Goal: Task Accomplishment & Management: Use online tool/utility

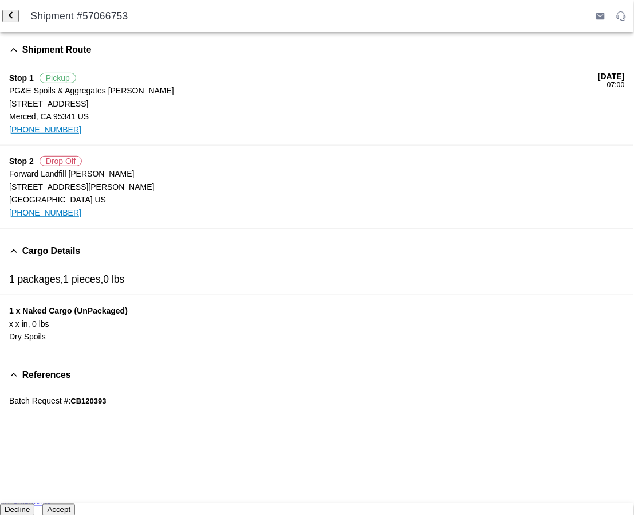
click at [75, 510] on button "Accept" at bounding box center [58, 510] width 33 height 12
click at [70, 505] on span "Accept" at bounding box center [58, 509] width 23 height 9
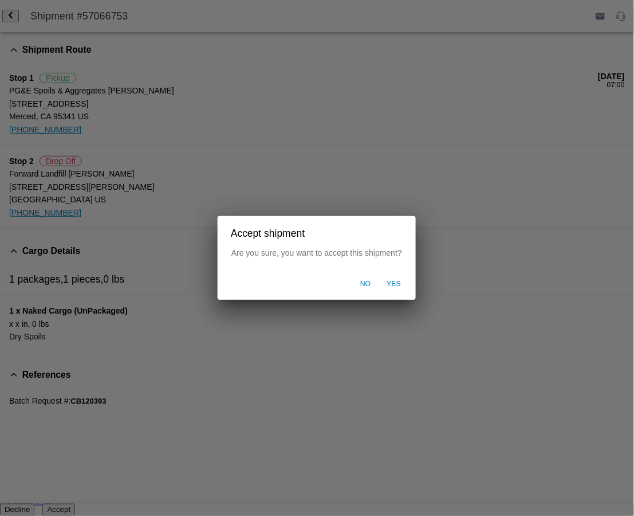
click at [388, 285] on span "Yes" at bounding box center [394, 284] width 14 height 10
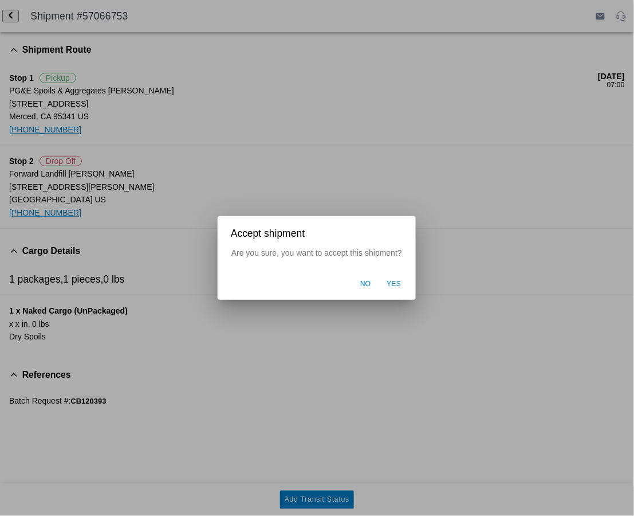
click at [393, 285] on span "Yes" at bounding box center [394, 284] width 14 height 10
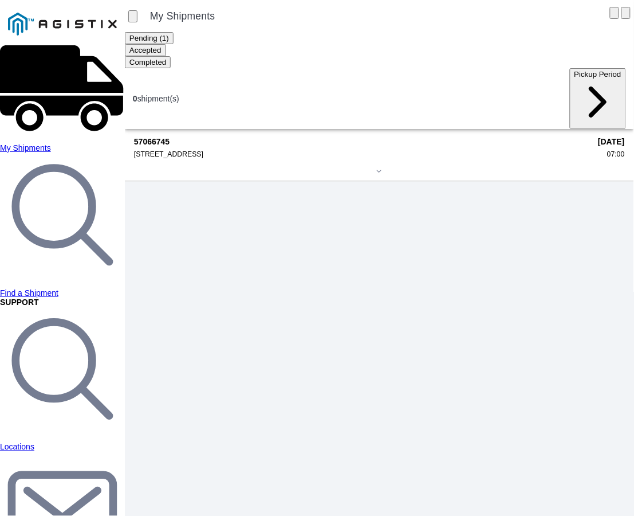
click at [215, 137] on strong "57066745" at bounding box center [362, 141] width 457 height 9
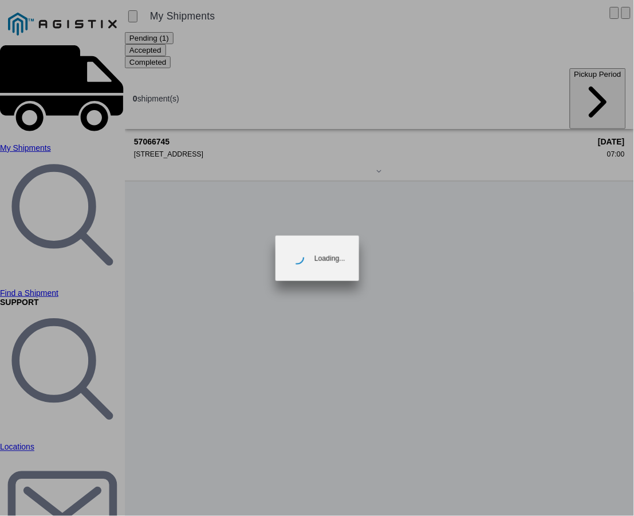
click at [215, 112] on ion-loading "Loading..." at bounding box center [317, 258] width 634 height 516
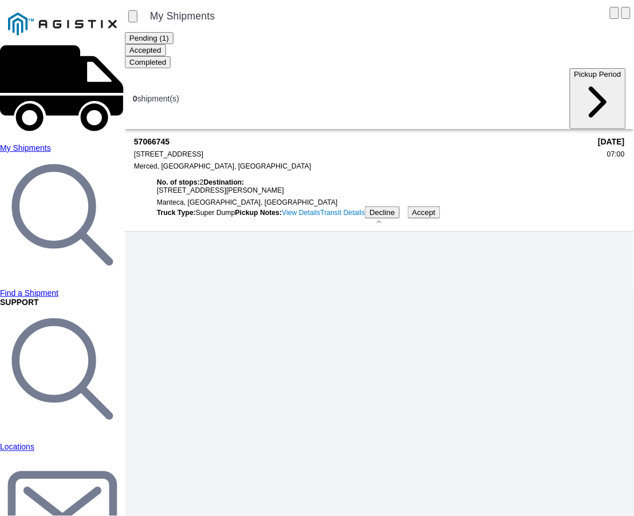
click at [436, 217] on span "Accept" at bounding box center [423, 212] width 23 height 9
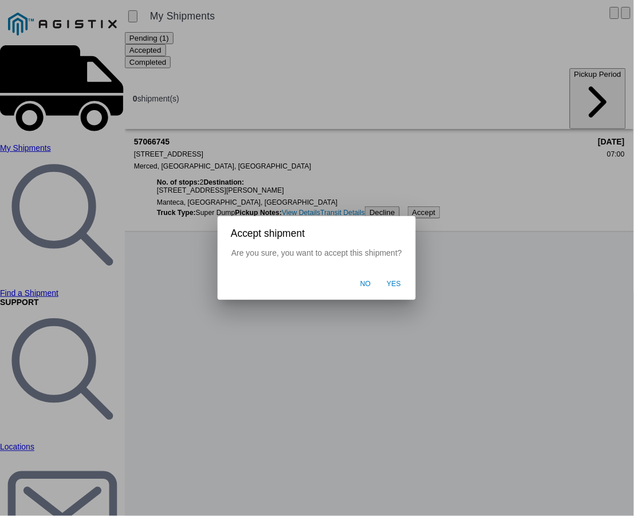
click at [403, 282] on button "Yes" at bounding box center [395, 284] width 26 height 22
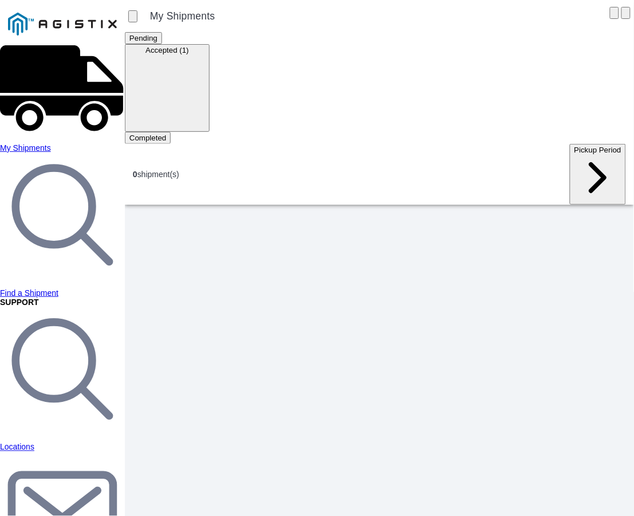
click at [210, 52] on ion-segment-button "Accepted (1)" at bounding box center [167, 49] width 85 height 9
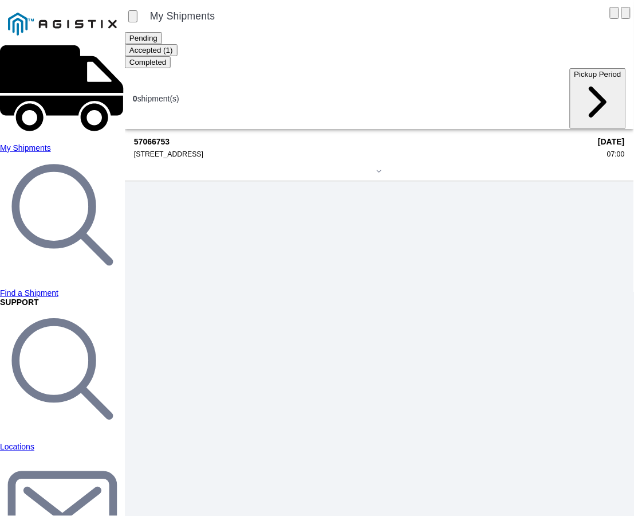
click at [270, 129] on div "57066753 4165 E Childs Ave, 95341 10/09/2025 07:00" at bounding box center [379, 155] width 491 height 52
click at [269, 129] on div "57066753 4165 E Childs Ave, 95341 10/09/2025 07:00" at bounding box center [379, 155] width 491 height 52
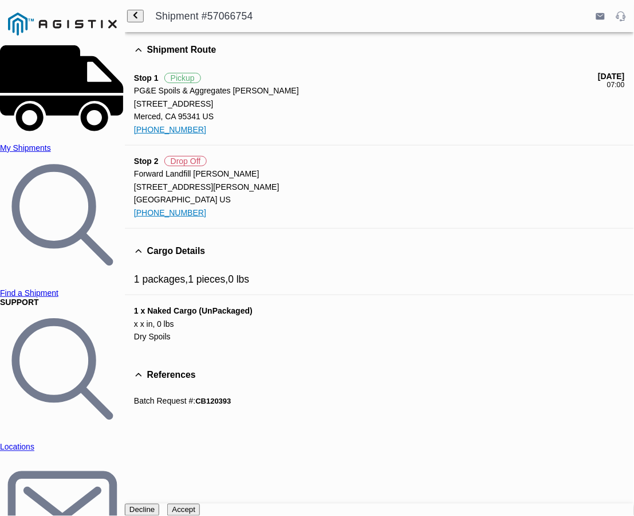
click at [195, 505] on span "Accept" at bounding box center [183, 509] width 23 height 9
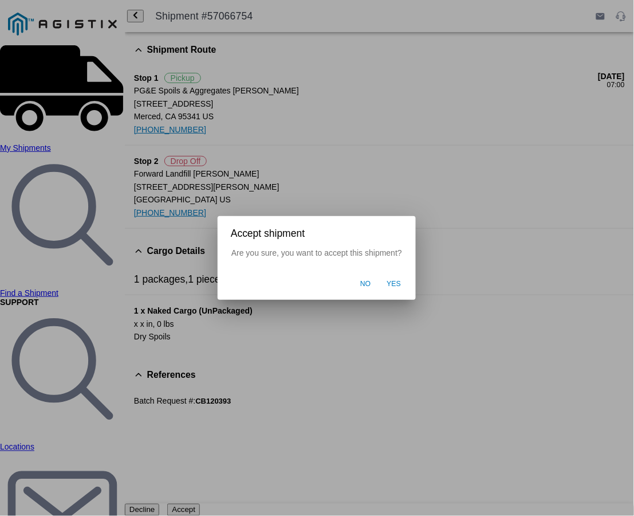
click at [396, 279] on span "Yes" at bounding box center [394, 284] width 14 height 10
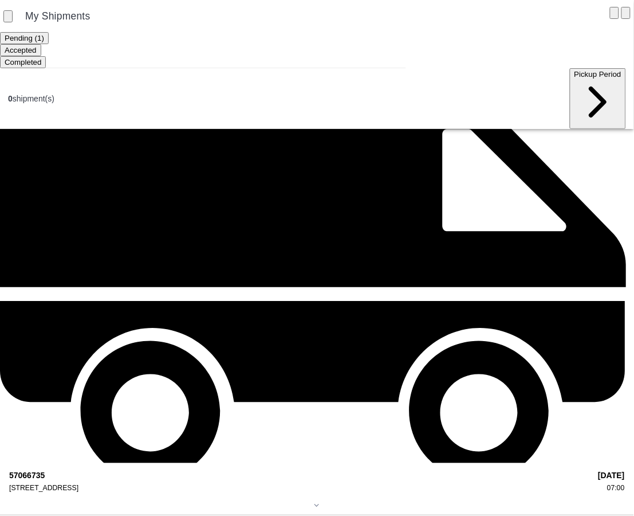
click at [242, 484] on div "[STREET_ADDRESS]" at bounding box center [299, 488] width 581 height 8
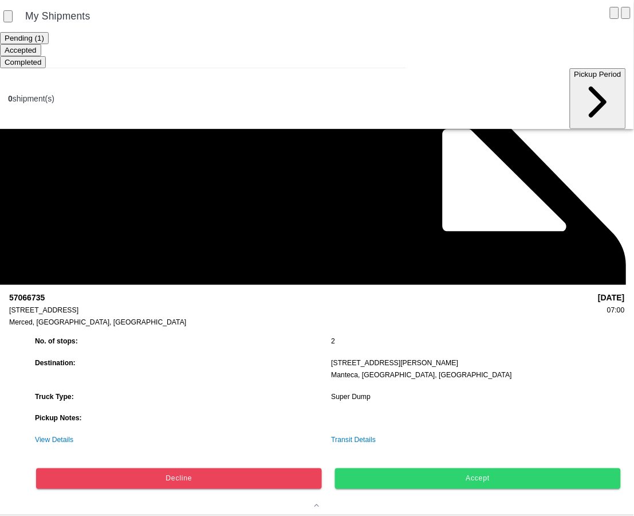
click at [490, 468] on button "Accept" at bounding box center [478, 478] width 286 height 21
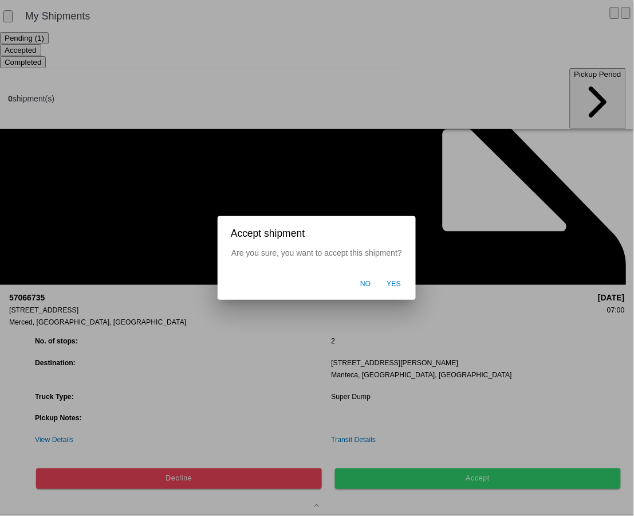
click at [396, 284] on span "Yes" at bounding box center [394, 284] width 14 height 10
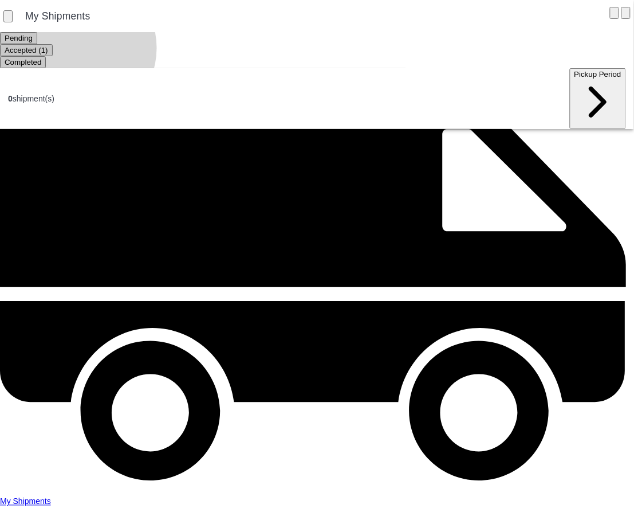
click at [53, 48] on ion-segment-button "Accepted (1)" at bounding box center [26, 49] width 53 height 9
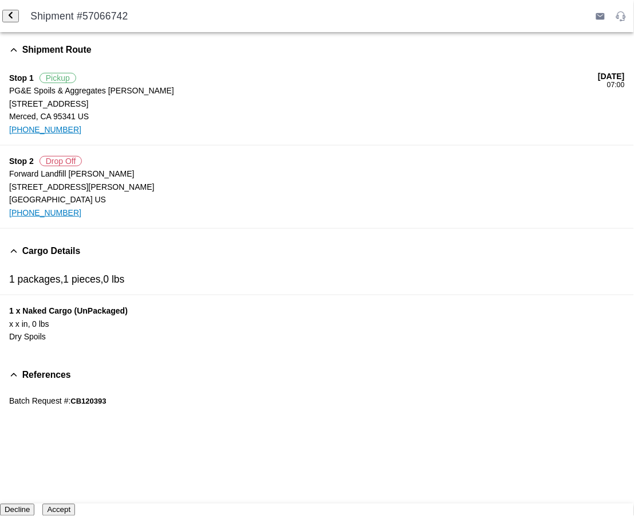
click at [70, 505] on span "Accept" at bounding box center [58, 509] width 23 height 9
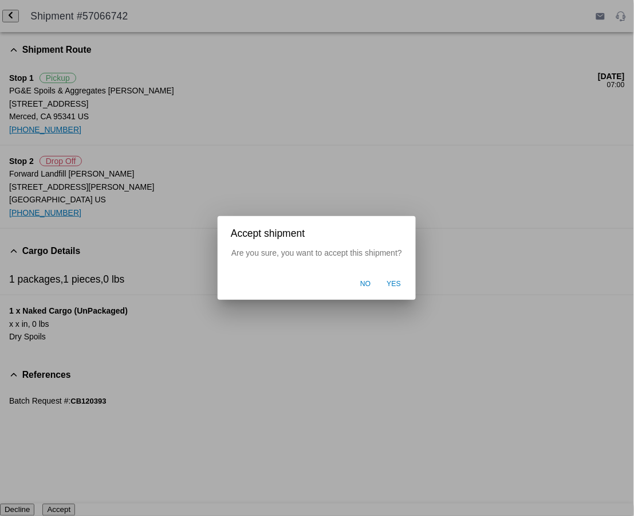
click at [391, 287] on span "Yes" at bounding box center [394, 284] width 14 height 10
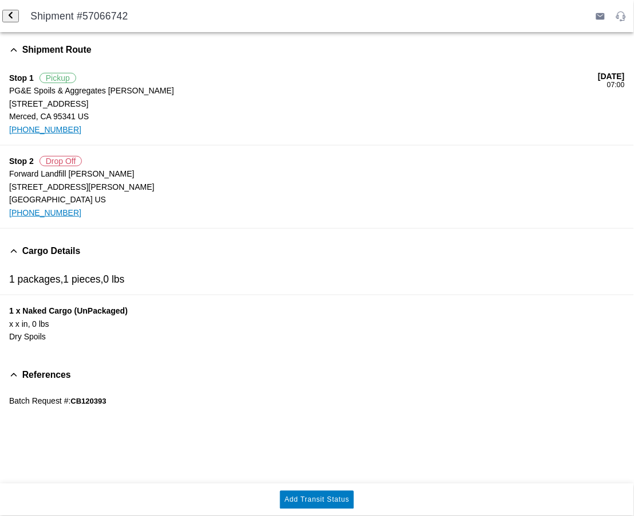
click at [13, 272] on icon "menu" at bounding box center [15, 275] width 9 height 7
click at [70, 505] on span "Accept" at bounding box center [58, 509] width 23 height 9
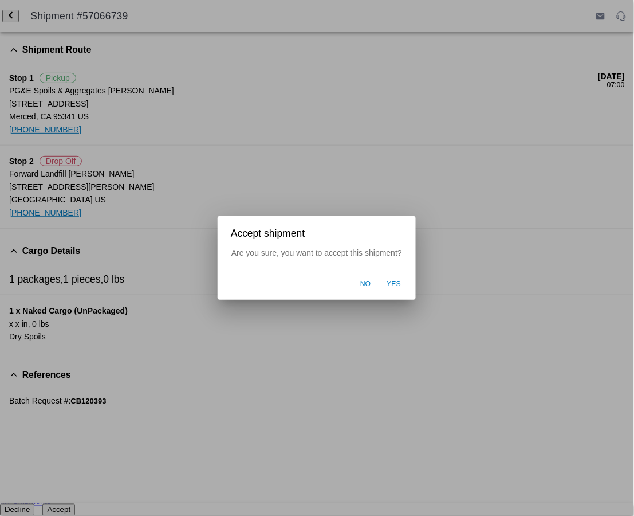
click at [393, 282] on span "Yes" at bounding box center [394, 284] width 14 height 10
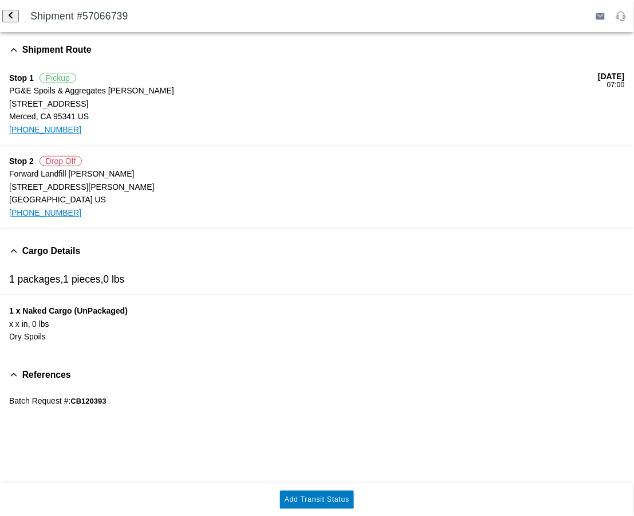
click at [70, 505] on span "Accept" at bounding box center [58, 509] width 23 height 9
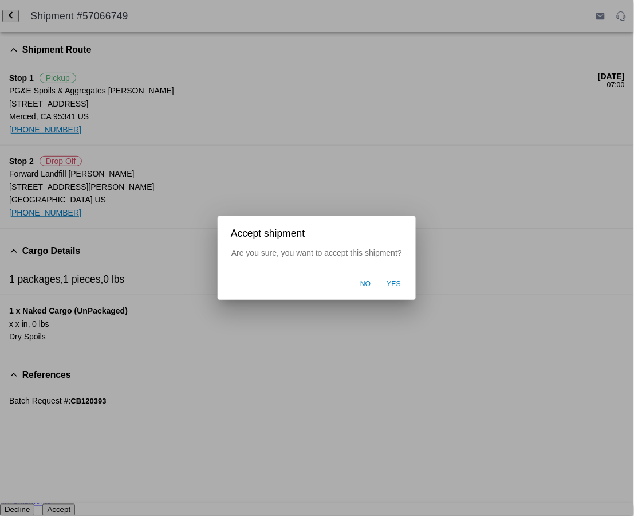
click at [394, 285] on span "Yes" at bounding box center [394, 284] width 14 height 10
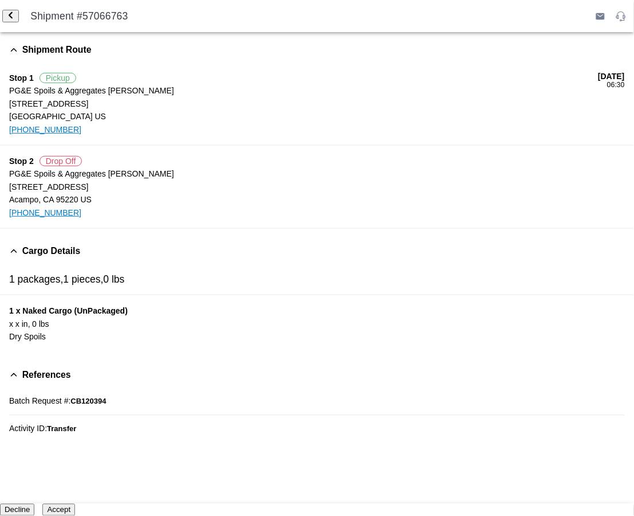
click at [75, 504] on button "Accept" at bounding box center [58, 510] width 33 height 12
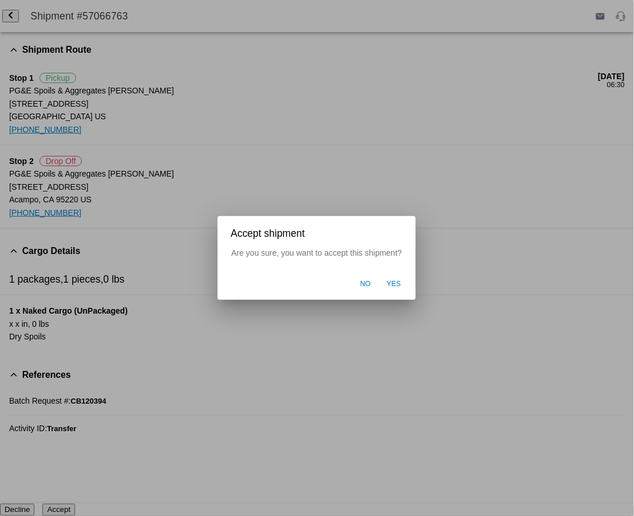
click at [401, 279] on span "Yes" at bounding box center [394, 284] width 14 height 10
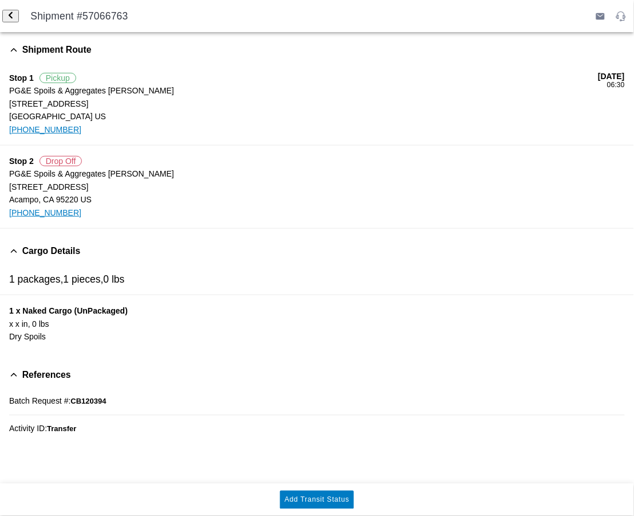
click at [32, 280] on ion-label "Logout" at bounding box center [97, 275] width 136 height 9
click at [70, 505] on span "Accept" at bounding box center [58, 509] width 23 height 9
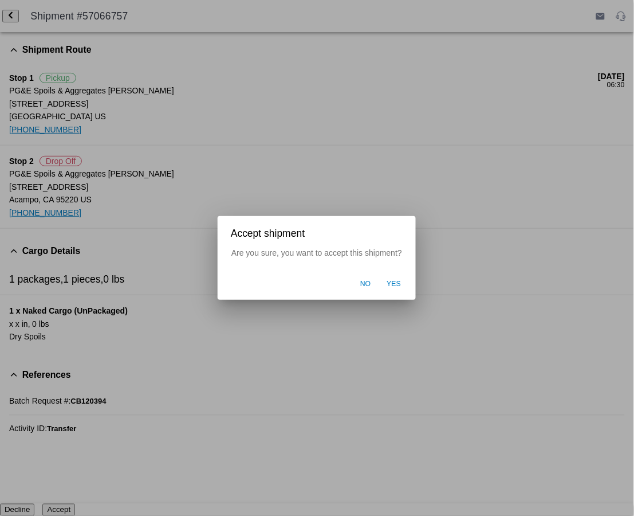
click at [388, 287] on span "Yes" at bounding box center [394, 284] width 14 height 10
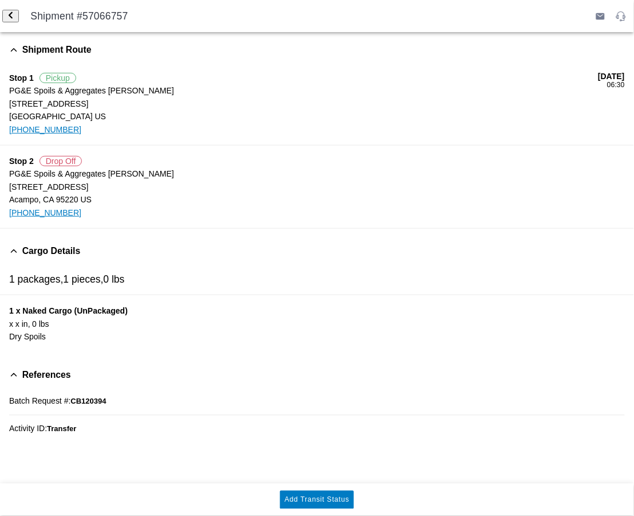
click at [33, 278] on ion-label "Logout" at bounding box center [97, 275] width 136 height 9
